Goal: Navigation & Orientation: Go to known website

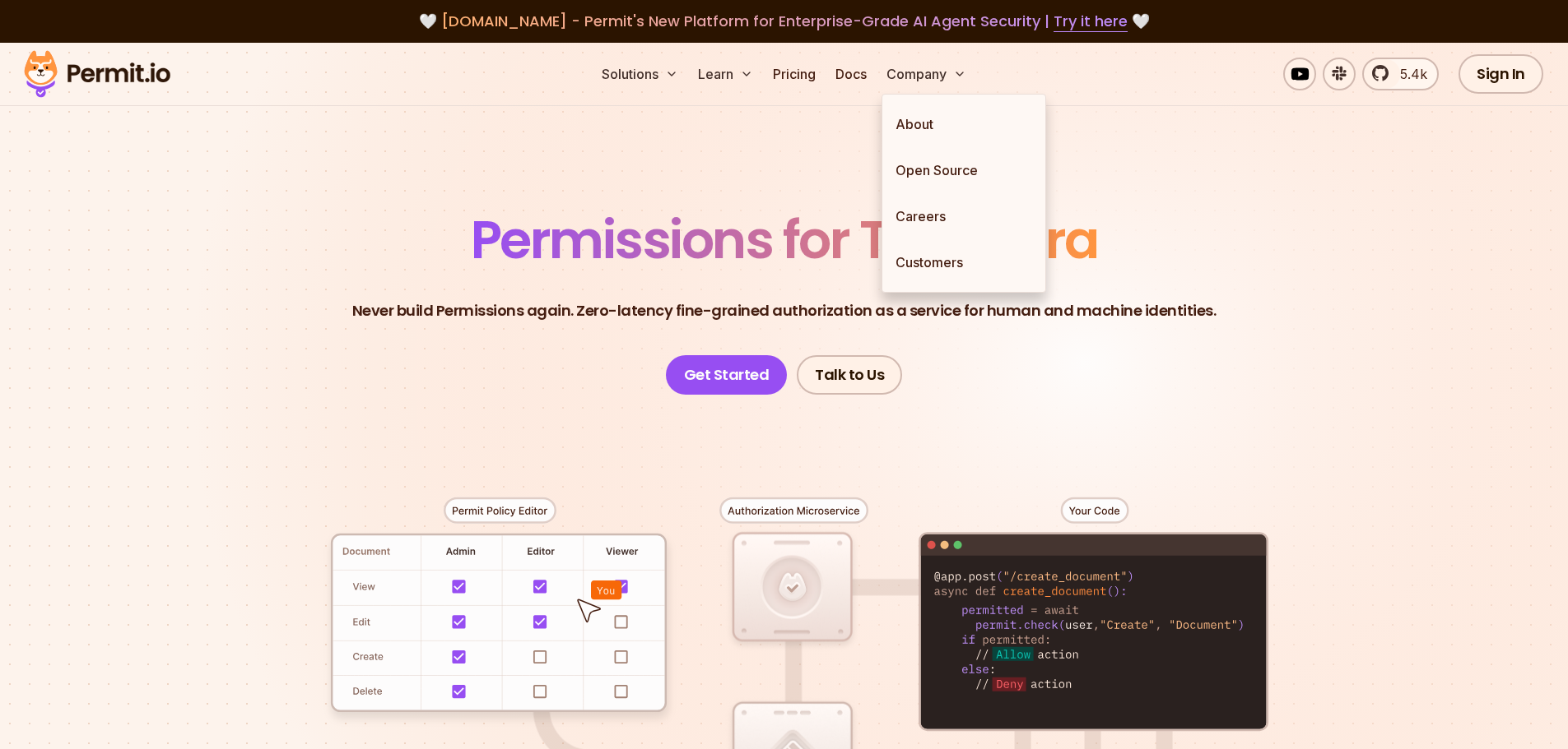
click at [1180, 263] on header "Permissions for The AI Era Never build Permissions again. Zero-latency fine-gra…" at bounding box center [784, 304] width 1152 height 181
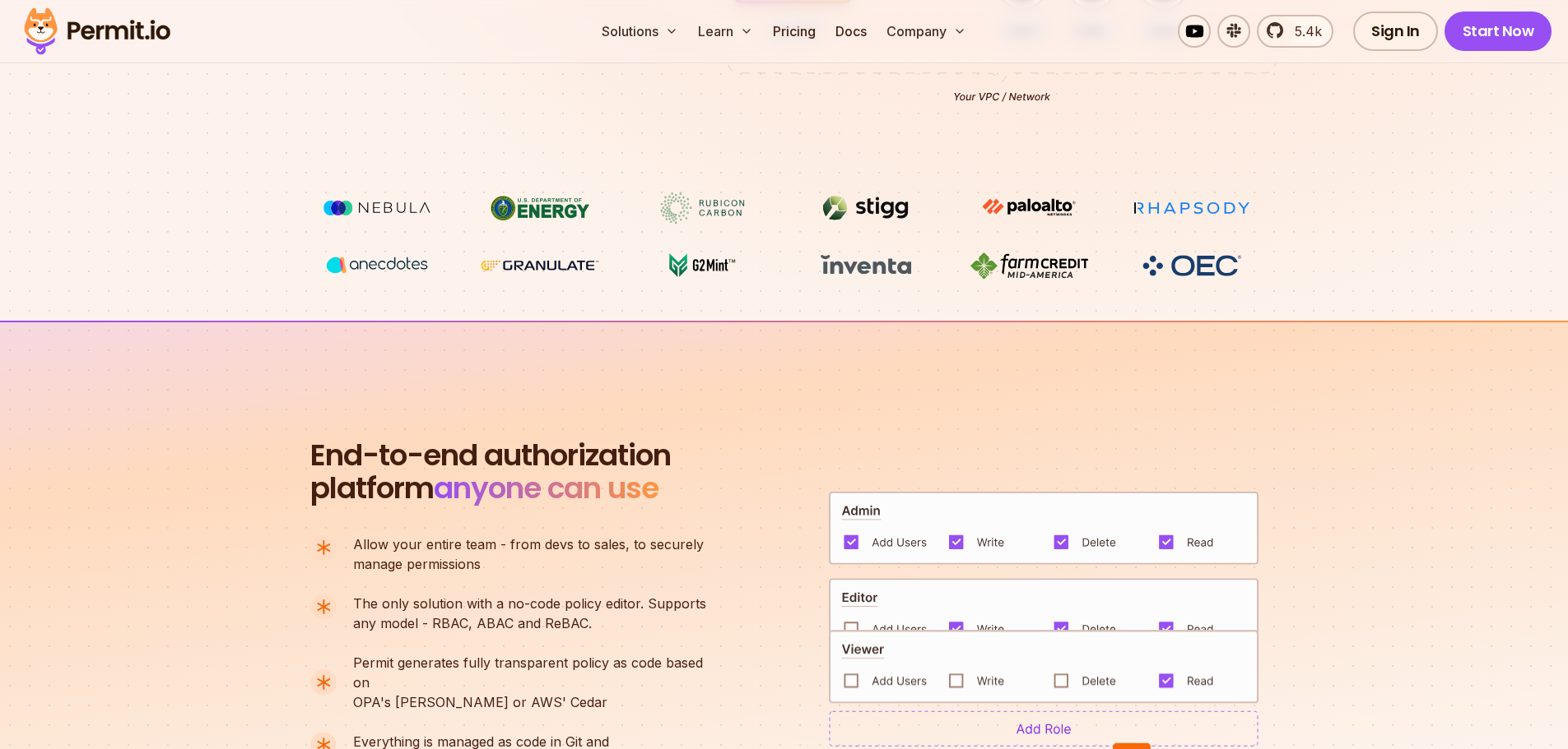
scroll to position [753, 0]
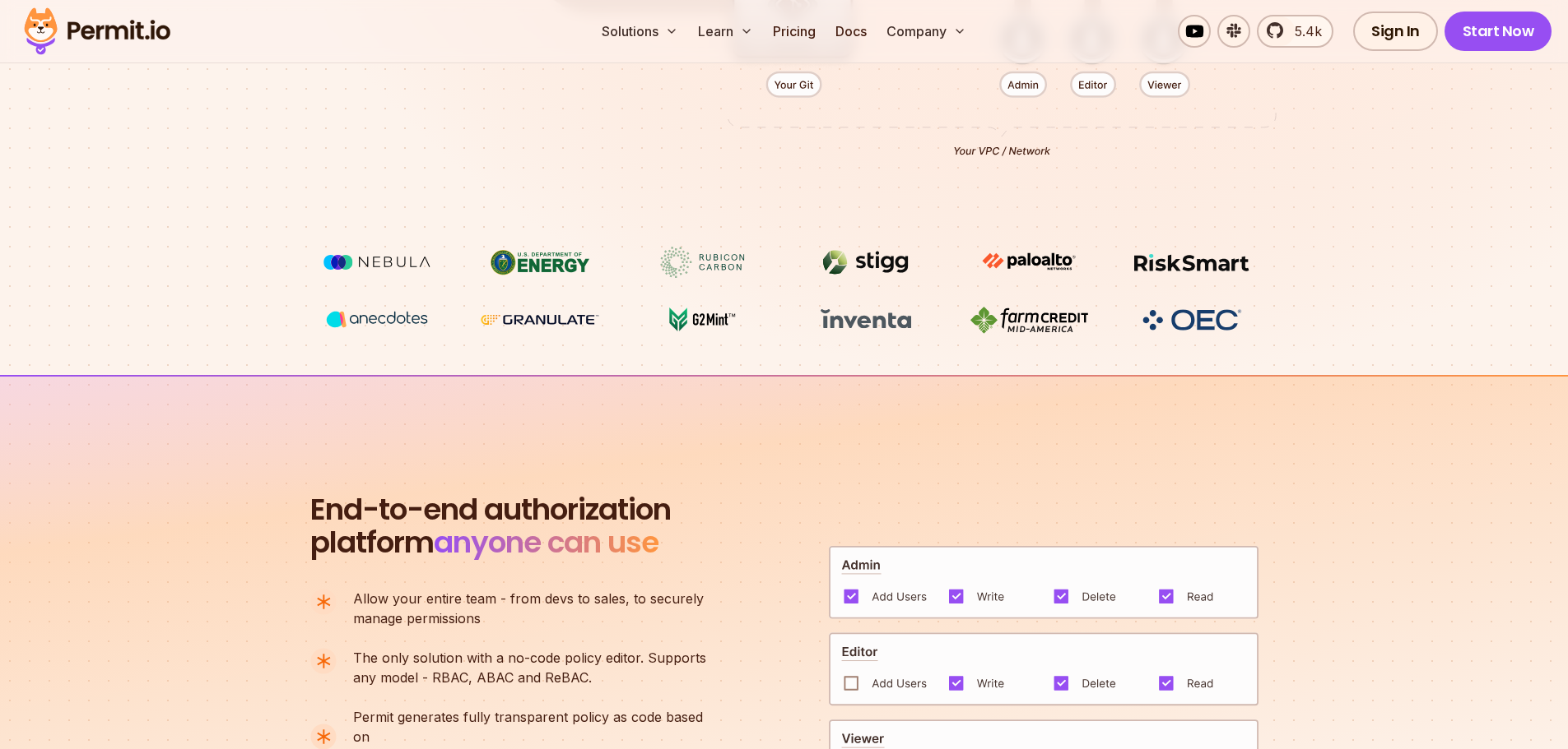
click at [409, 318] on img at bounding box center [376, 319] width 123 height 30
click at [860, 269] on img at bounding box center [866, 261] width 123 height 31
click at [1021, 324] on img at bounding box center [1028, 319] width 123 height 31
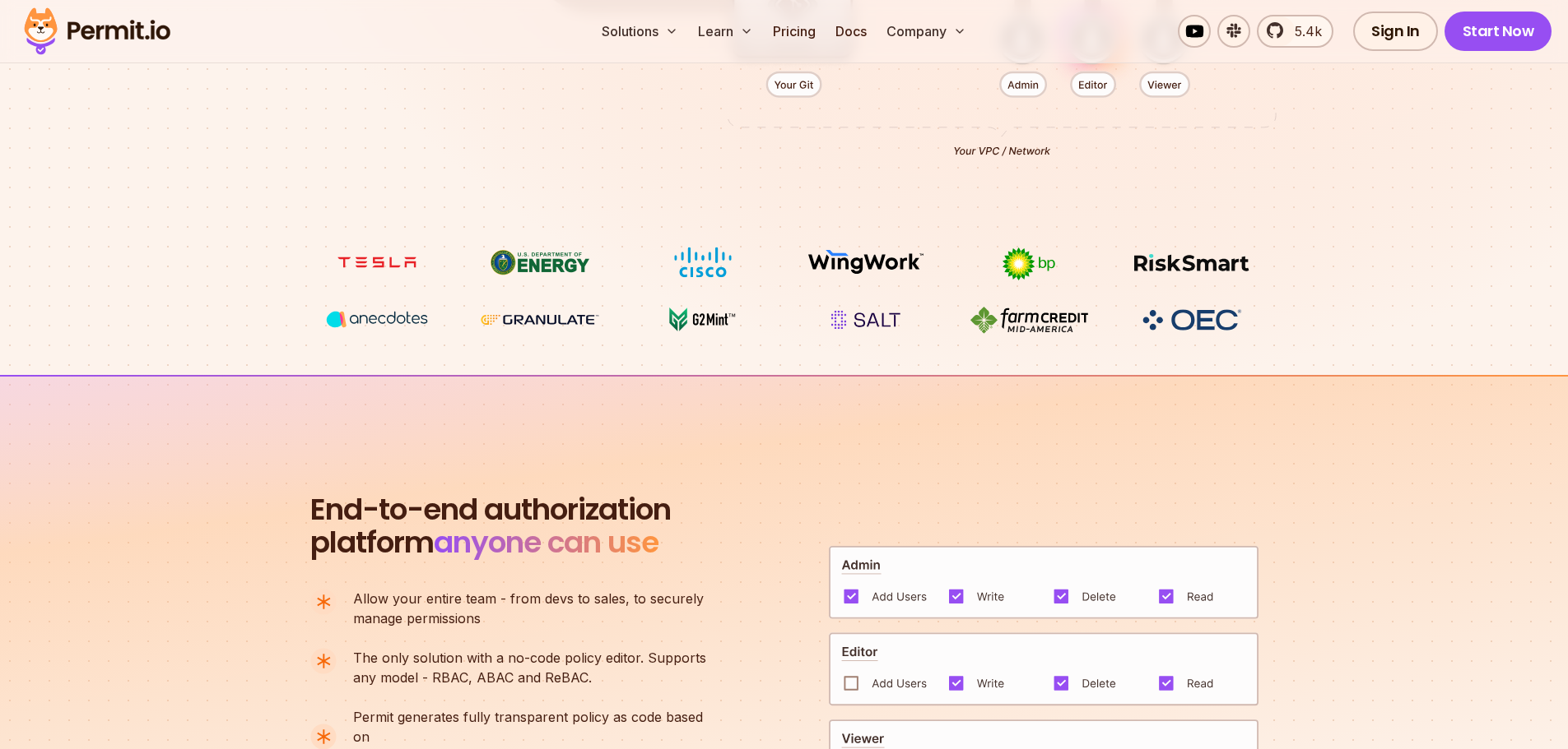
click at [1190, 266] on img at bounding box center [1191, 261] width 123 height 31
drag, startPoint x: 1190, startPoint y: 266, endPoint x: 1190, endPoint y: 308, distance: 42.0
click at [1190, 308] on ul at bounding box center [784, 291] width 938 height 89
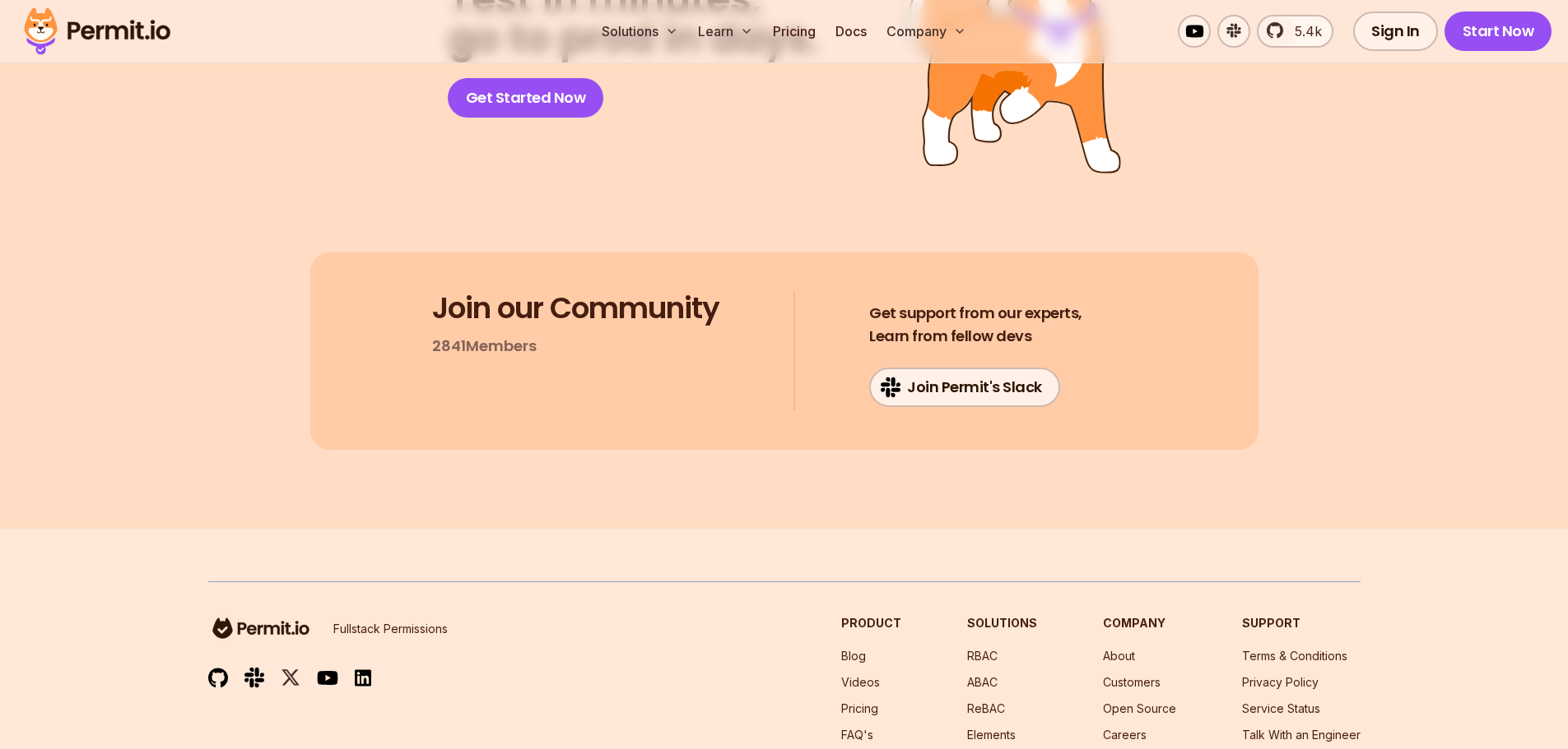
scroll to position [8810, 0]
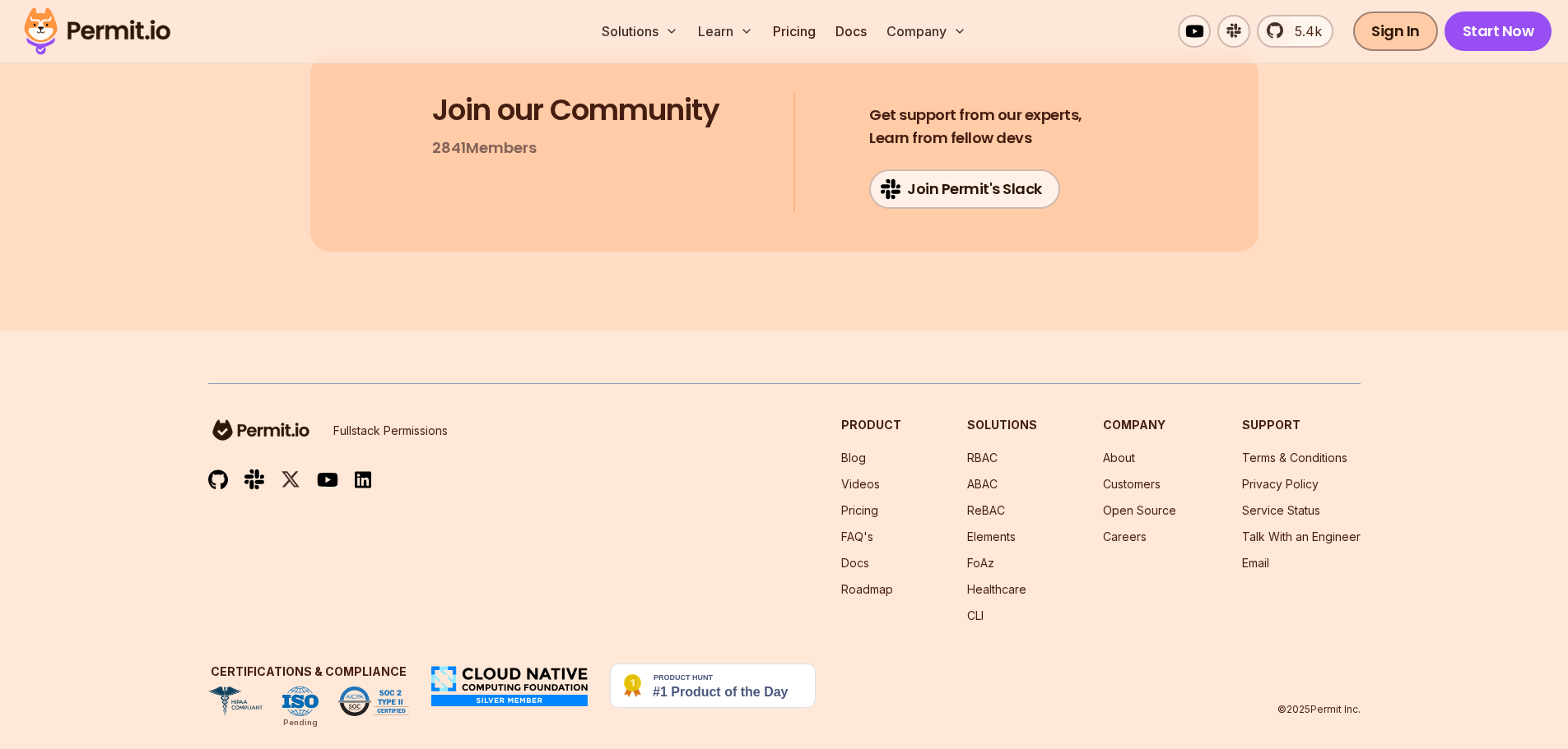
click at [1384, 32] on link "Sign In" at bounding box center [1395, 31] width 85 height 40
